Goal: Navigation & Orientation: Go to known website

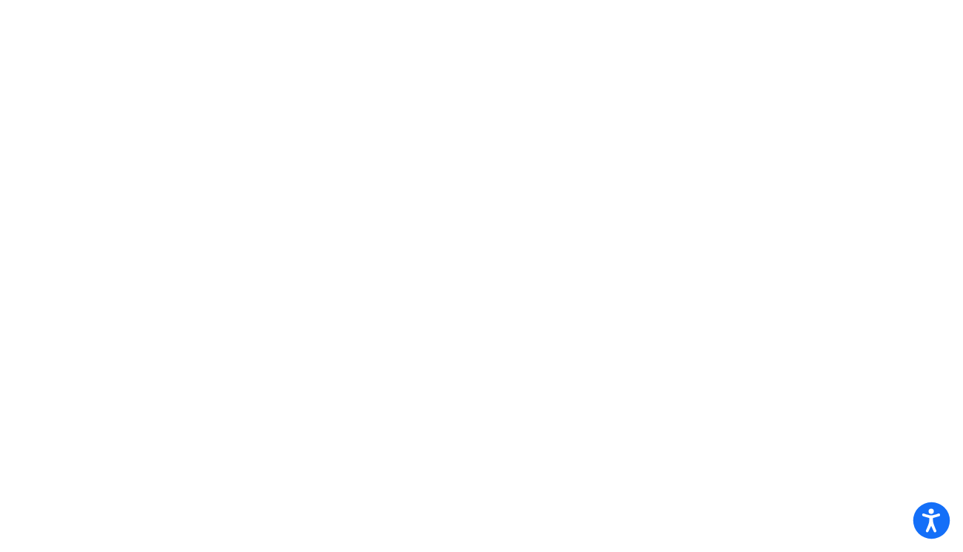
click at [929, 519] on icon "Open accessiBe: accessibility options, statement and help" at bounding box center [931, 522] width 18 height 19
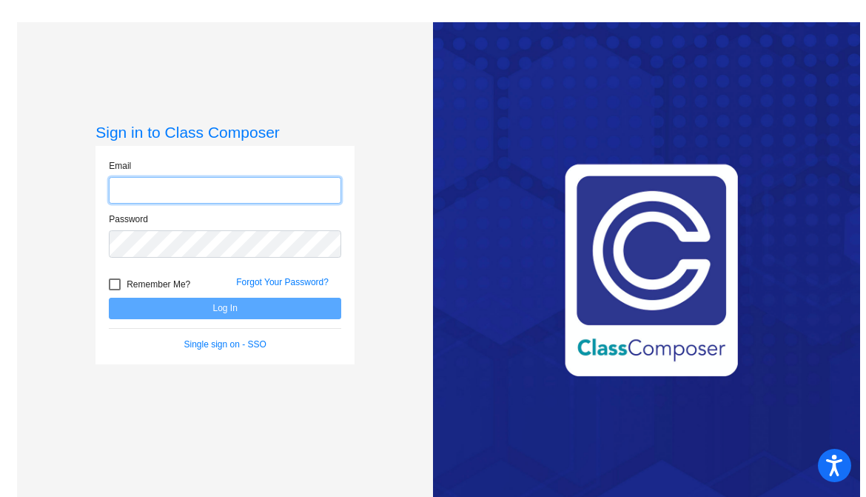
type input "[EMAIL_ADDRESS][DOMAIN_NAME]"
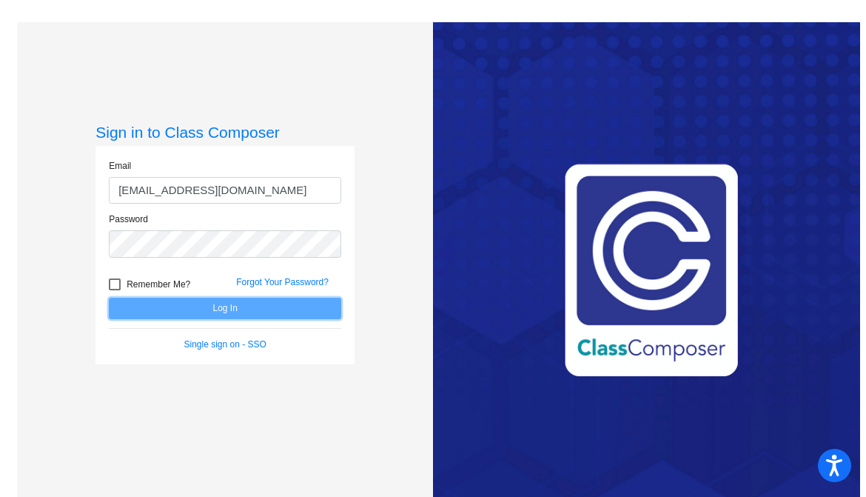
click at [194, 307] on button "Log In" at bounding box center [225, 308] width 233 height 21
